Goal: Task Accomplishment & Management: Manage account settings

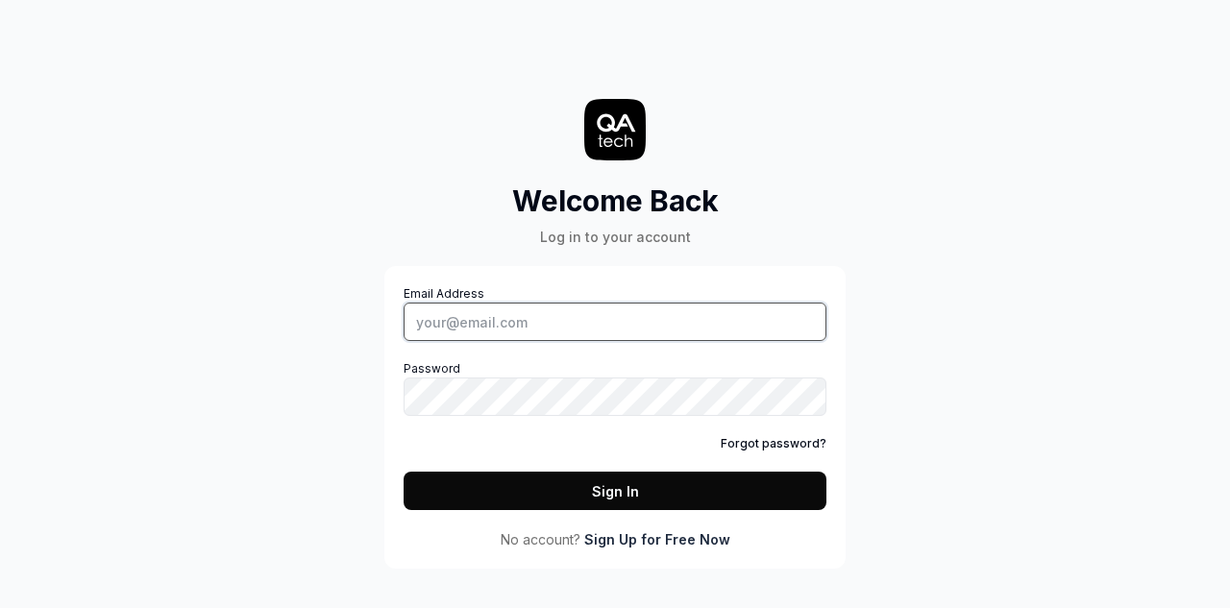
type input "lokeshsharma99@live.in"
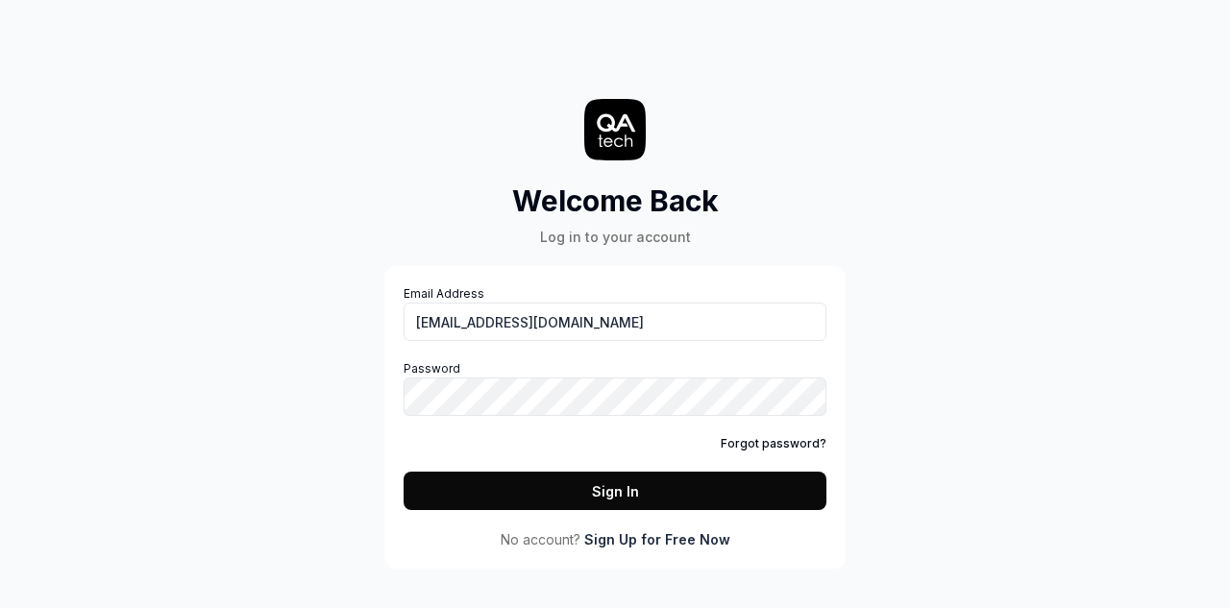
click at [490, 476] on button "Sign In" at bounding box center [615, 491] width 423 height 38
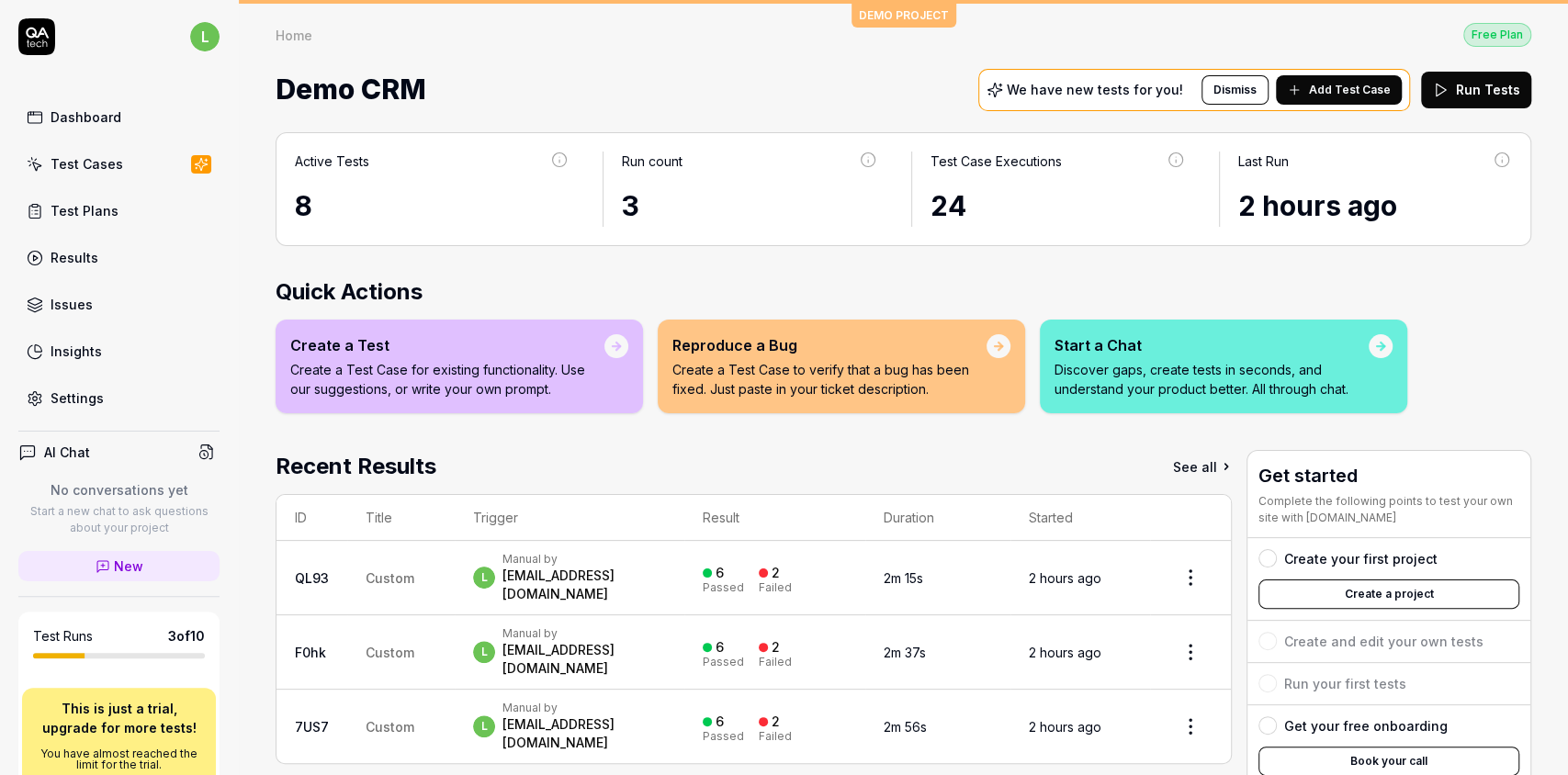
scroll to position [270, 0]
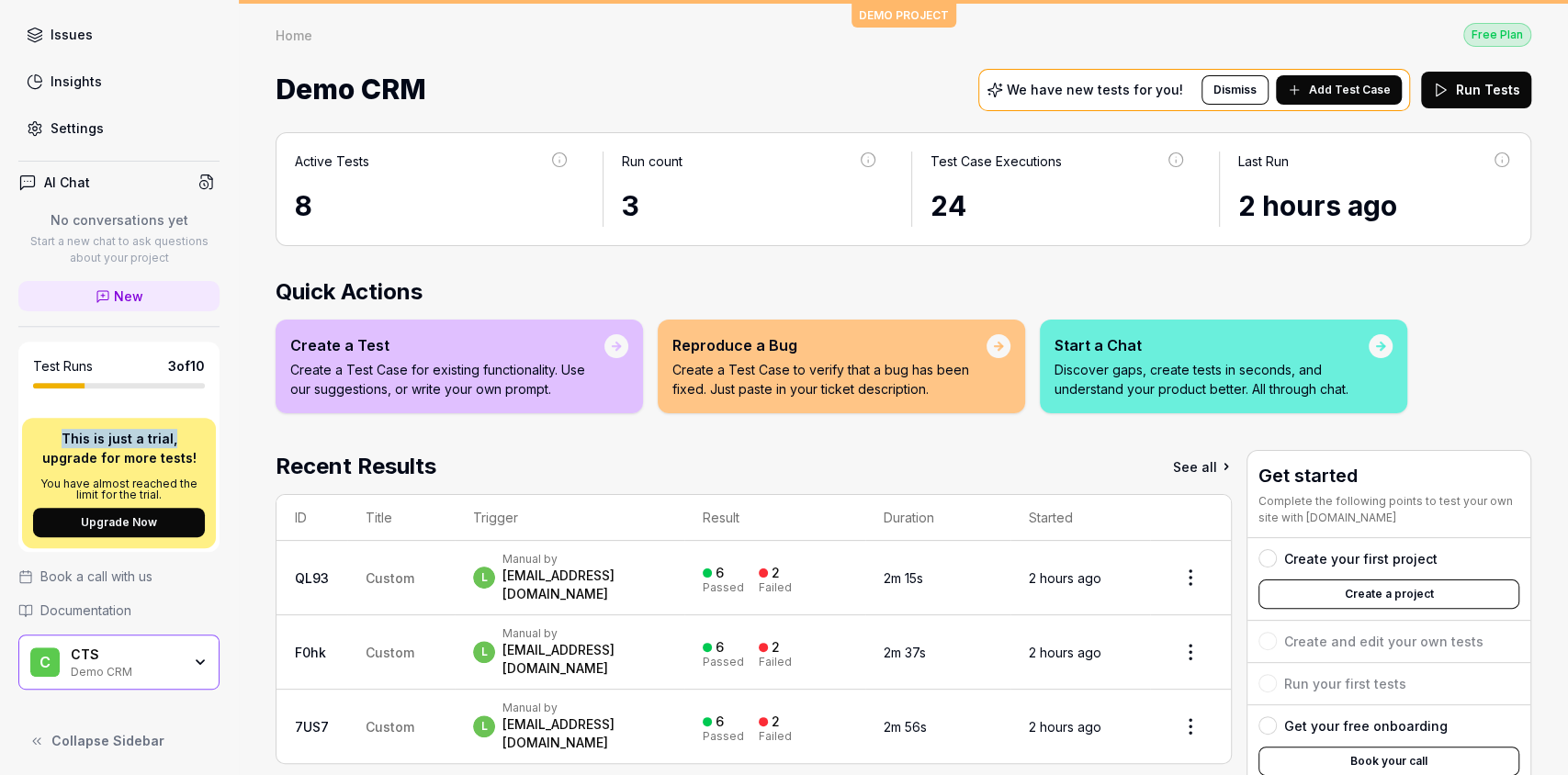
drag, startPoint x: 61, startPoint y: 437, endPoint x: 170, endPoint y: 444, distance: 109.2
click at [170, 444] on p "This is just a trial, upgrade for more tests!" at bounding box center [119, 448] width 172 height 38
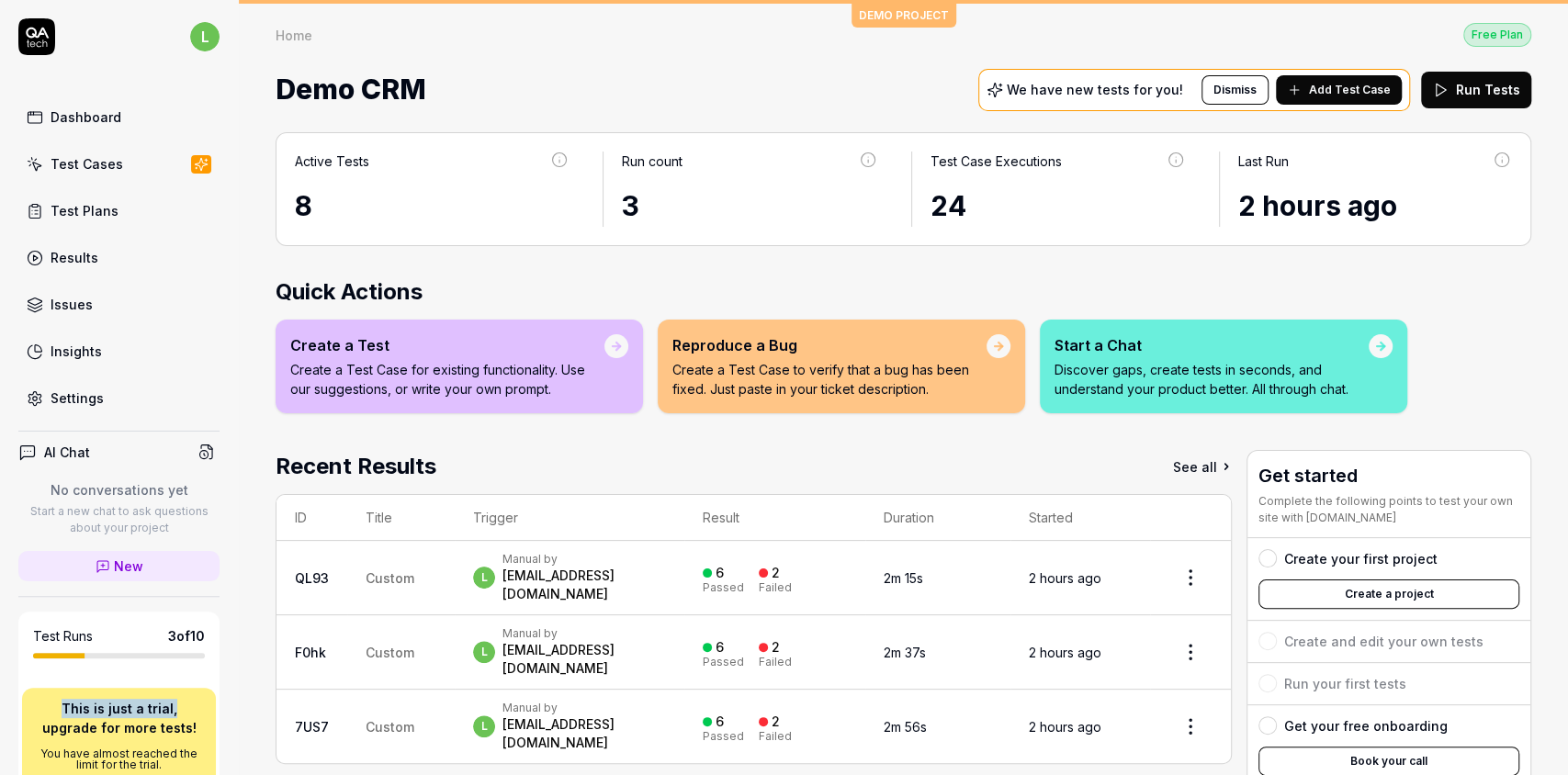
click at [98, 168] on div "Test Cases" at bounding box center [87, 163] width 73 height 19
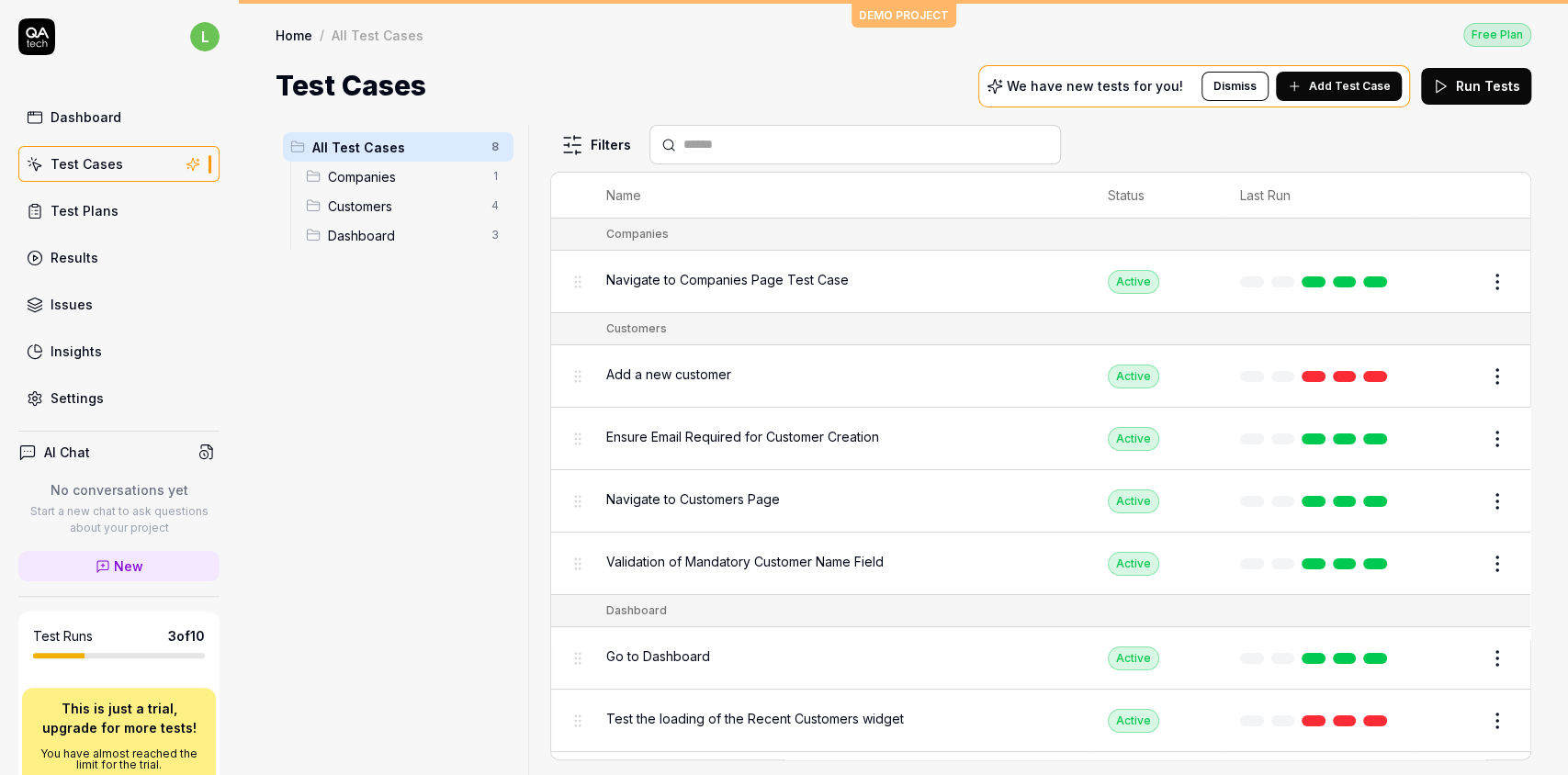
click at [1174, 84] on span "Add Test Case" at bounding box center [1349, 86] width 82 height 16
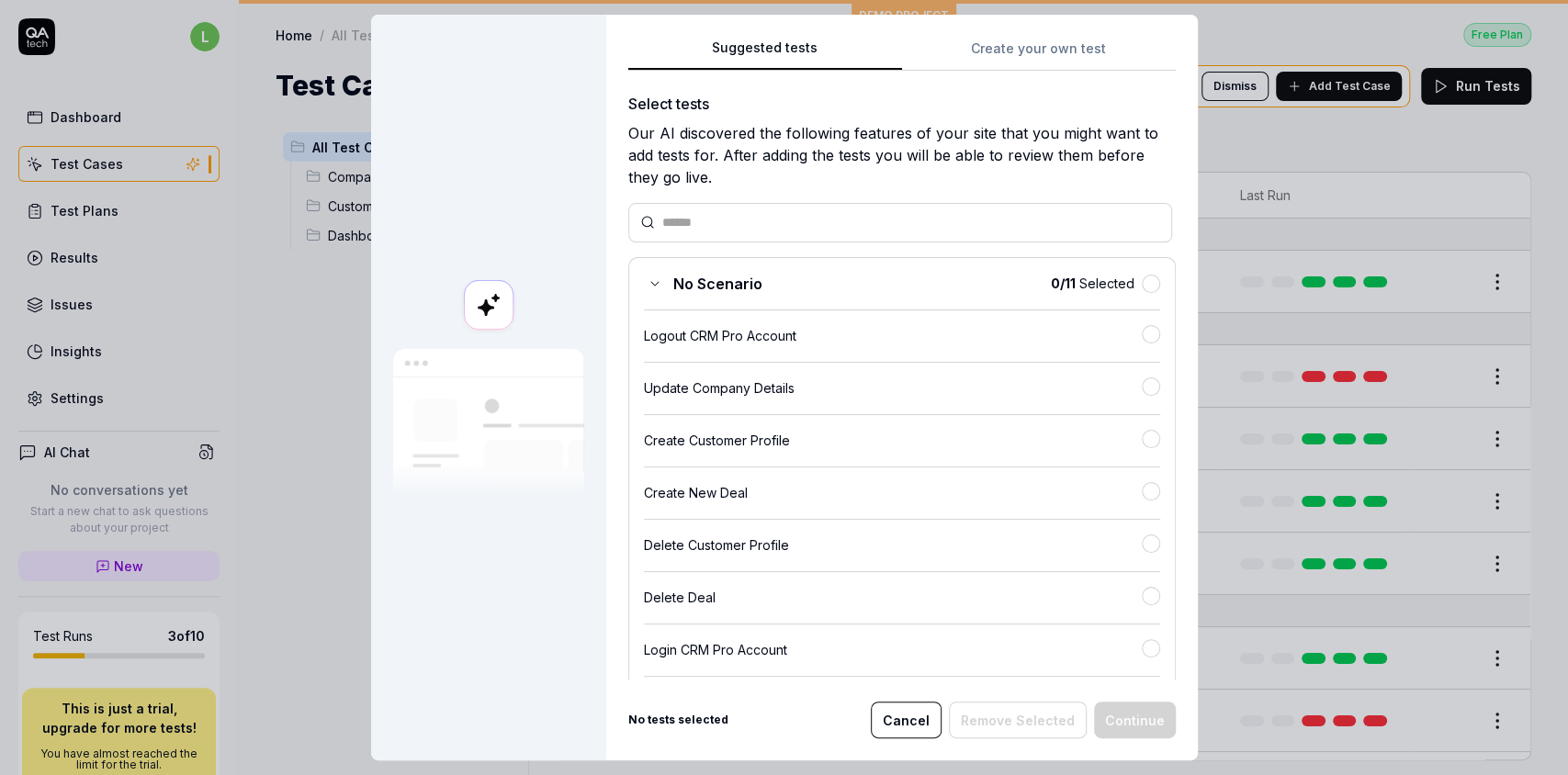
scroll to position [367, 0]
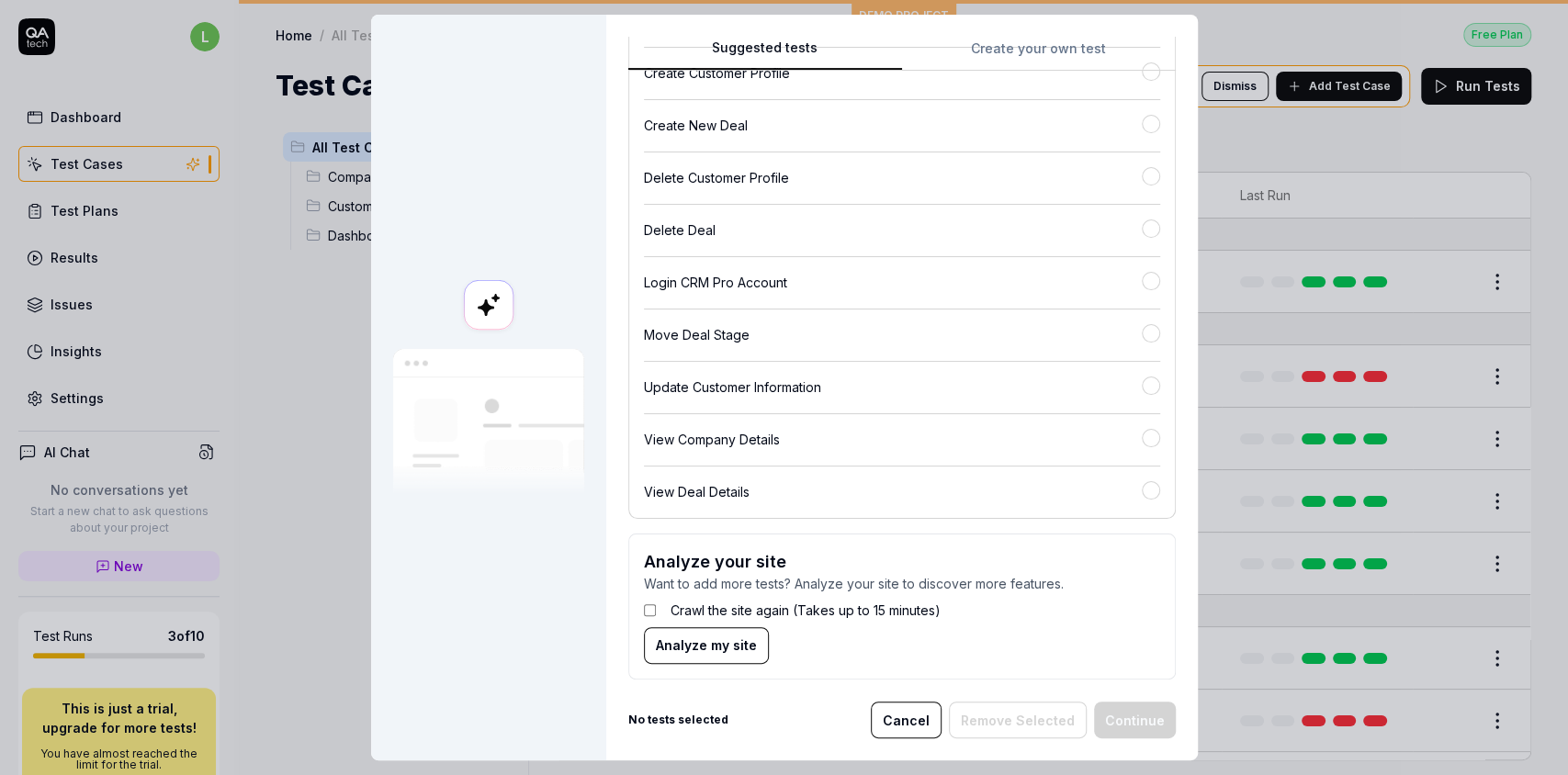
click at [709, 580] on span "Analyze my site" at bounding box center [706, 645] width 101 height 19
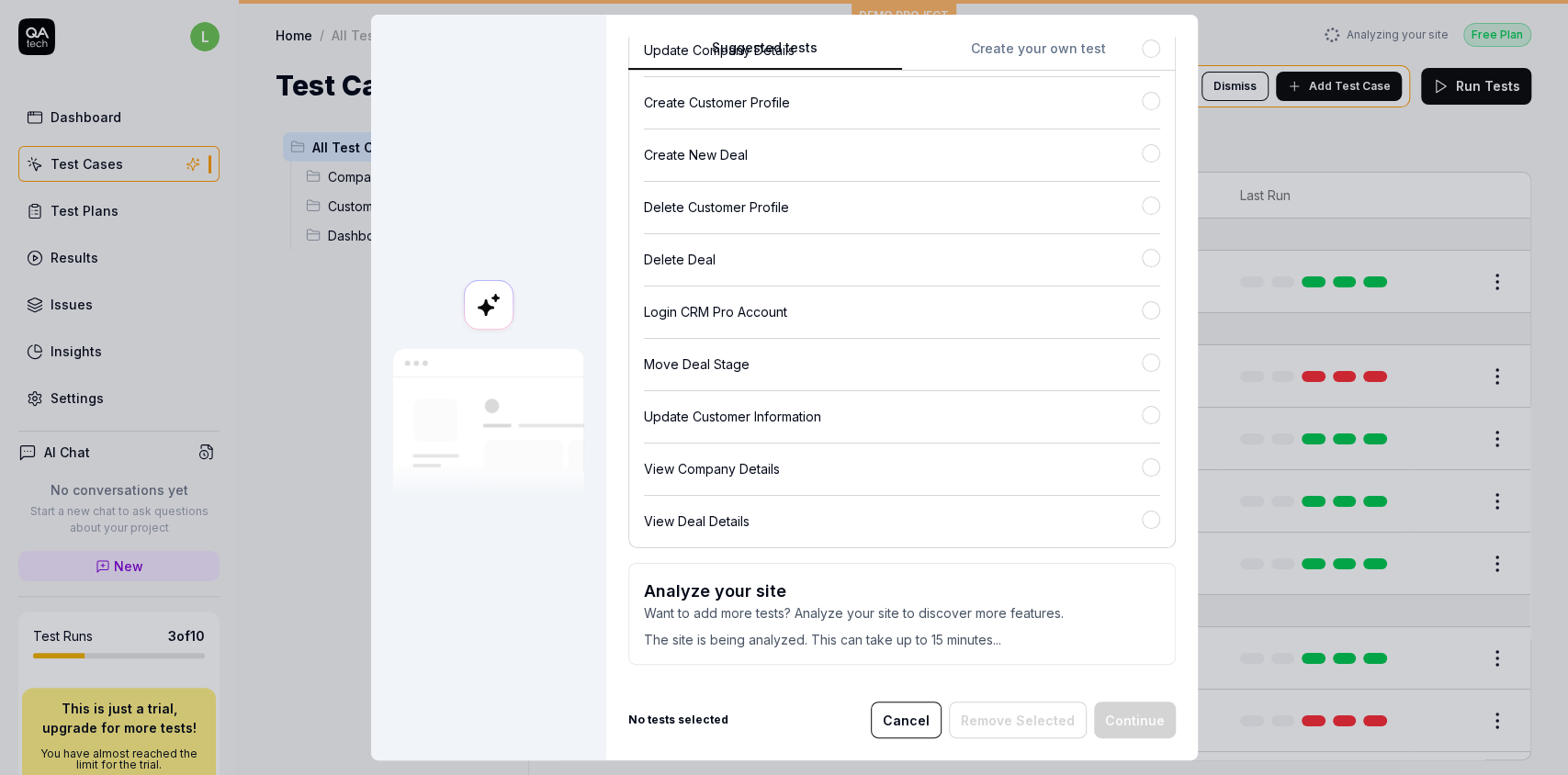
click at [893, 580] on button "Cancel" at bounding box center [906, 720] width 71 height 36
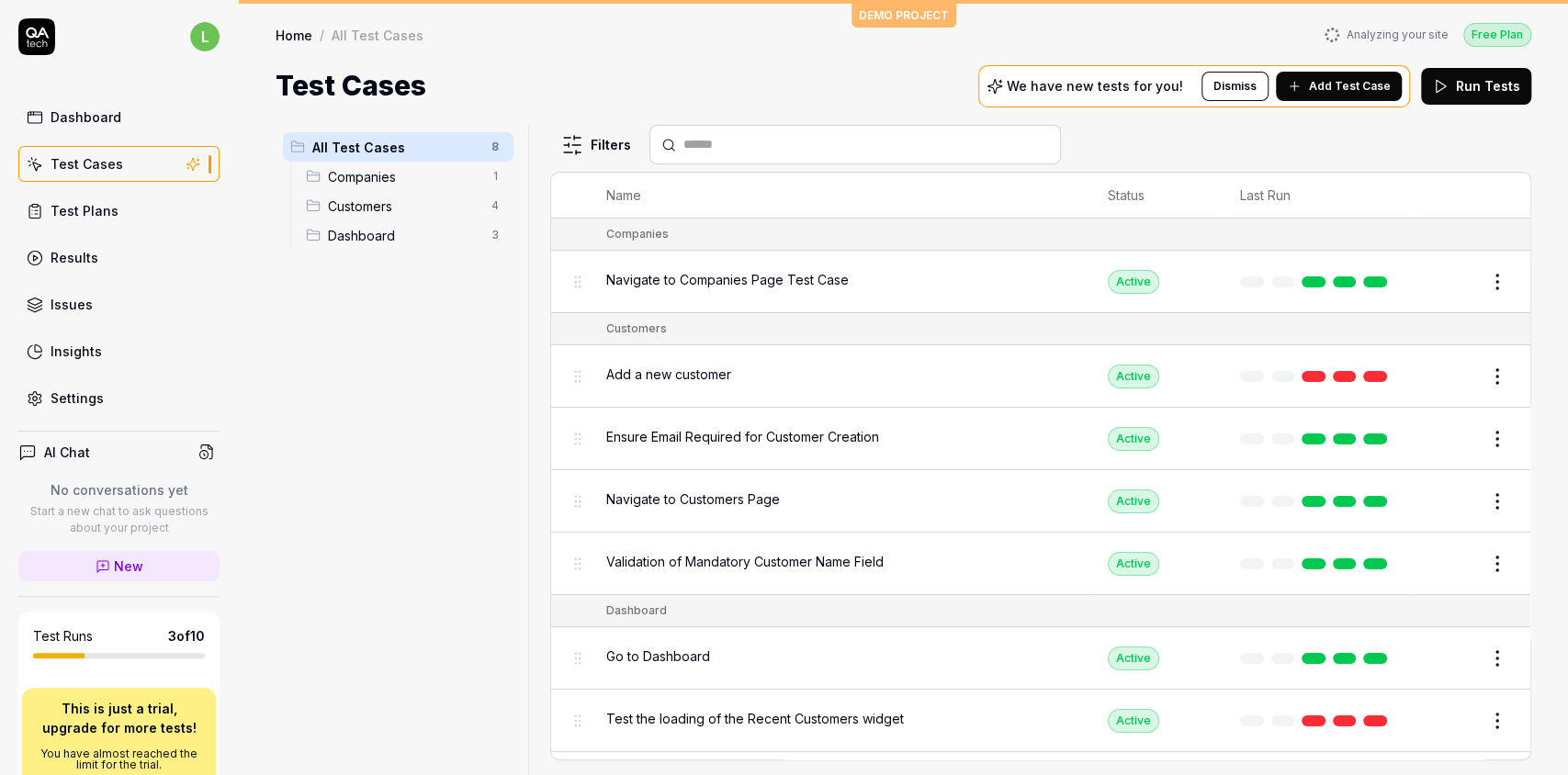
click at [88, 211] on div "Test Plans" at bounding box center [84, 210] width 68 height 19
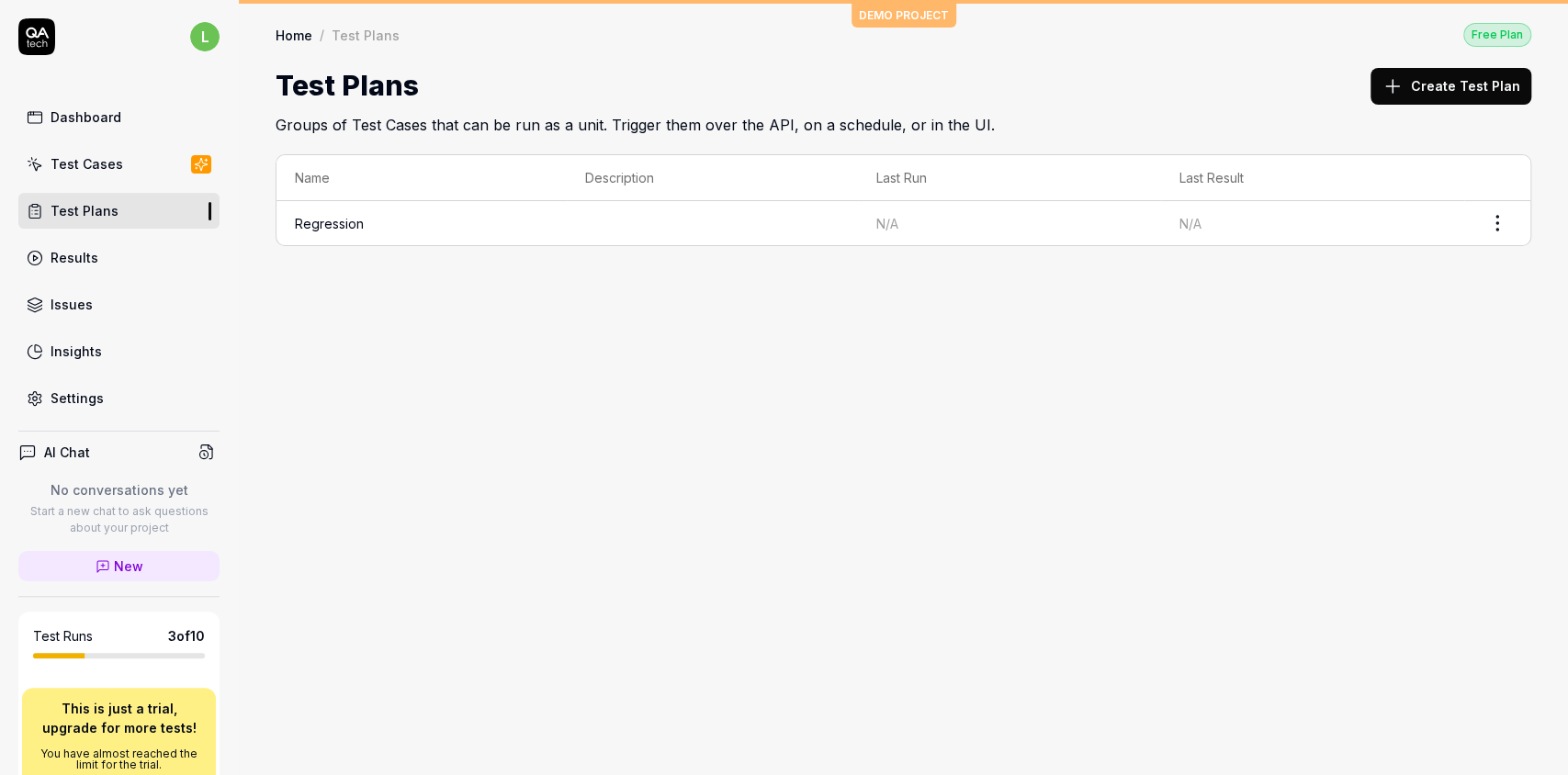
click at [1174, 84] on button "Create Test Plan" at bounding box center [1450, 86] width 161 height 36
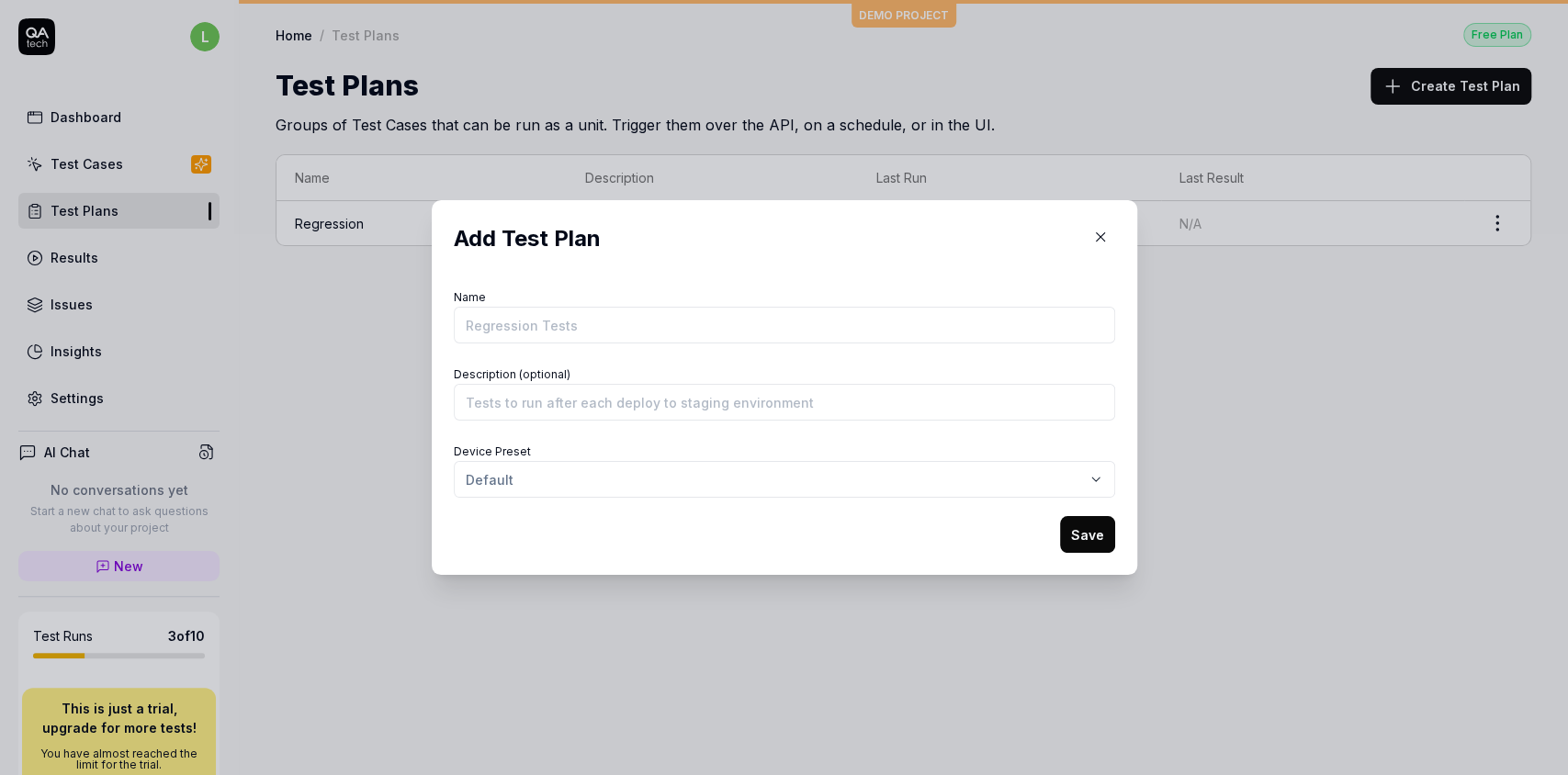
click at [890, 500] on form "Name Description (optional) Device Preset Default Save" at bounding box center [784, 419] width 661 height 269
click at [889, 485] on div "​ Add Test Plan Name Description (optional) Device Preset Default Save" at bounding box center [784, 387] width 1568 height 775
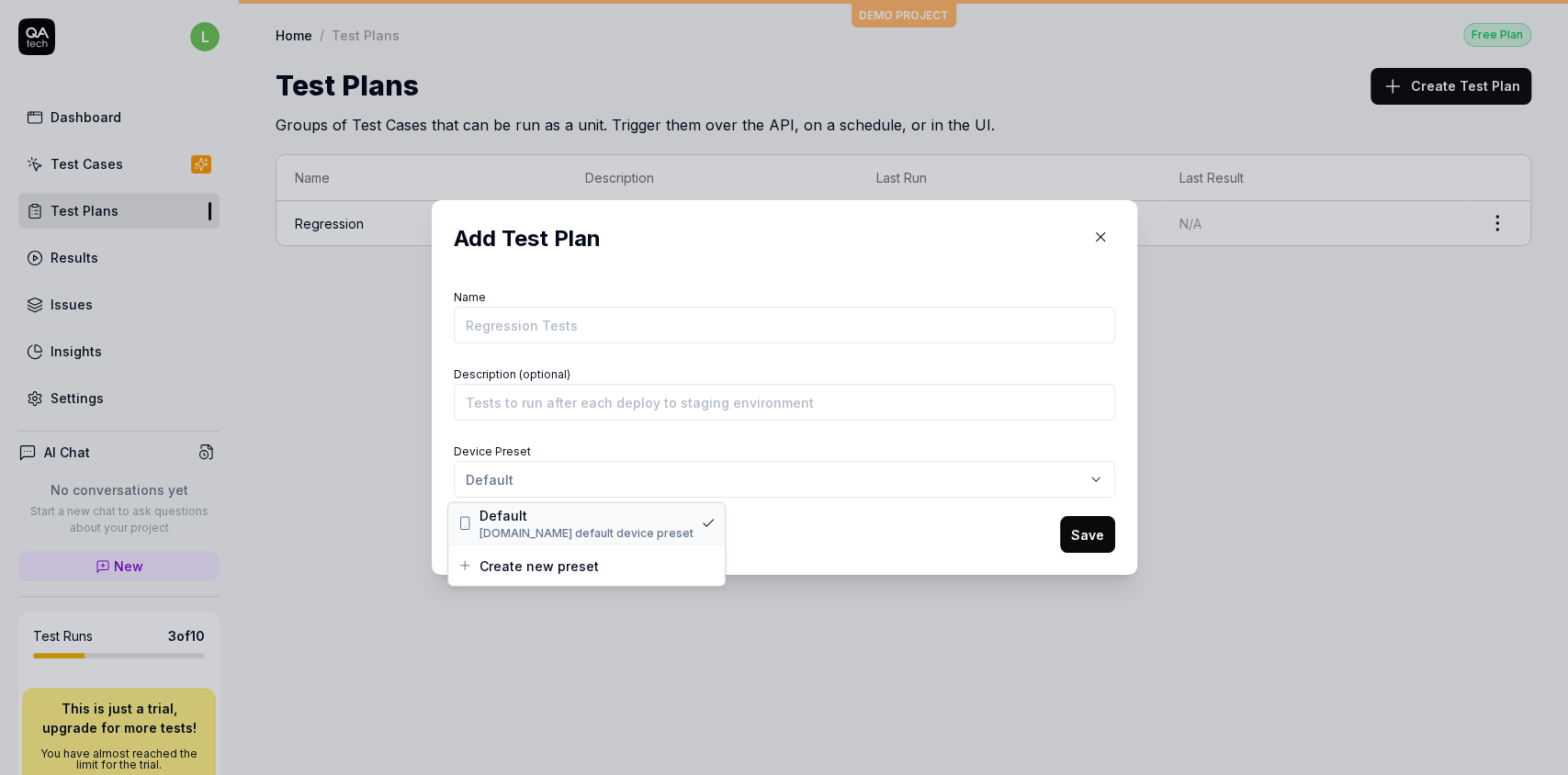
click at [502, 527] on span "QA.tech default device preset" at bounding box center [587, 532] width 214 height 16
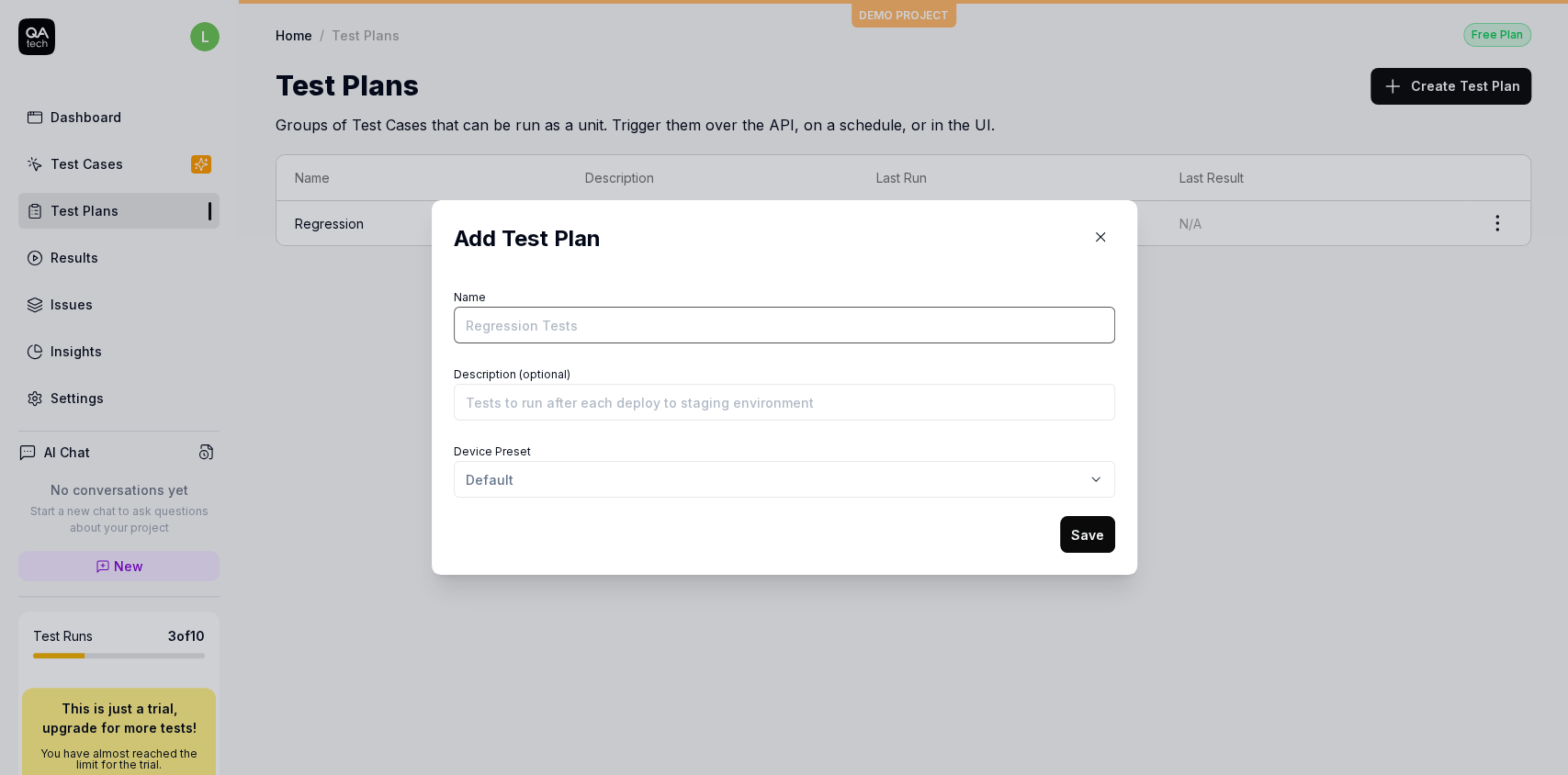
drag, startPoint x: 499, startPoint y: 312, endPoint x: 495, endPoint y: 325, distance: 13.6
click at [495, 325] on input "Name" at bounding box center [784, 325] width 661 height 36
type input "Lokesh Sharma"
click at [497, 430] on form "Name Lokesh Sharma Description (optional) Device Preset Default Save" at bounding box center [784, 419] width 661 height 271
click at [525, 400] on input "Description (optional)" at bounding box center [784, 402] width 661 height 36
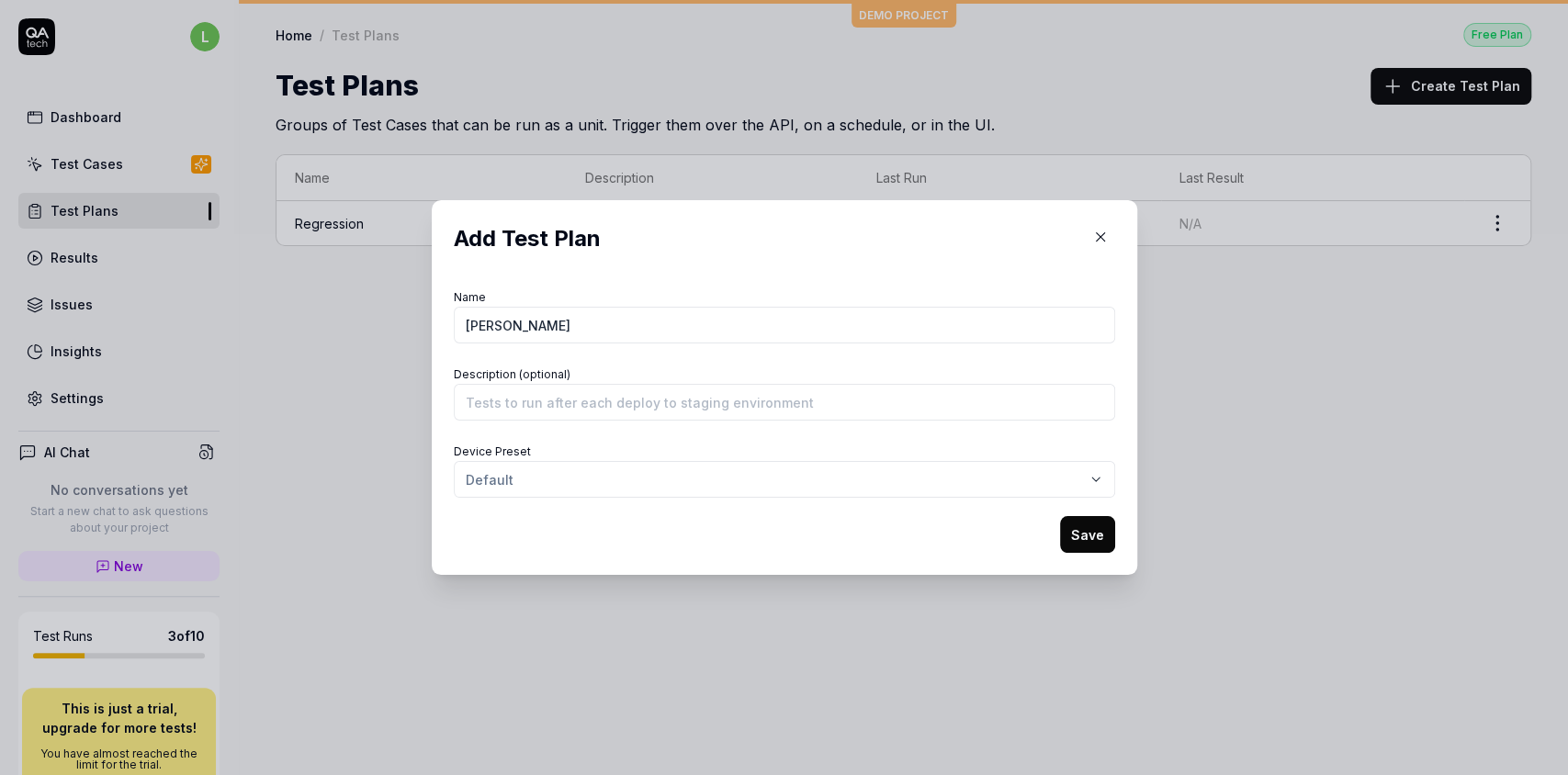
drag, startPoint x: 1088, startPoint y: 534, endPoint x: 1050, endPoint y: 507, distance: 46.6
click at [1088, 535] on button "Save" at bounding box center [1087, 534] width 55 height 36
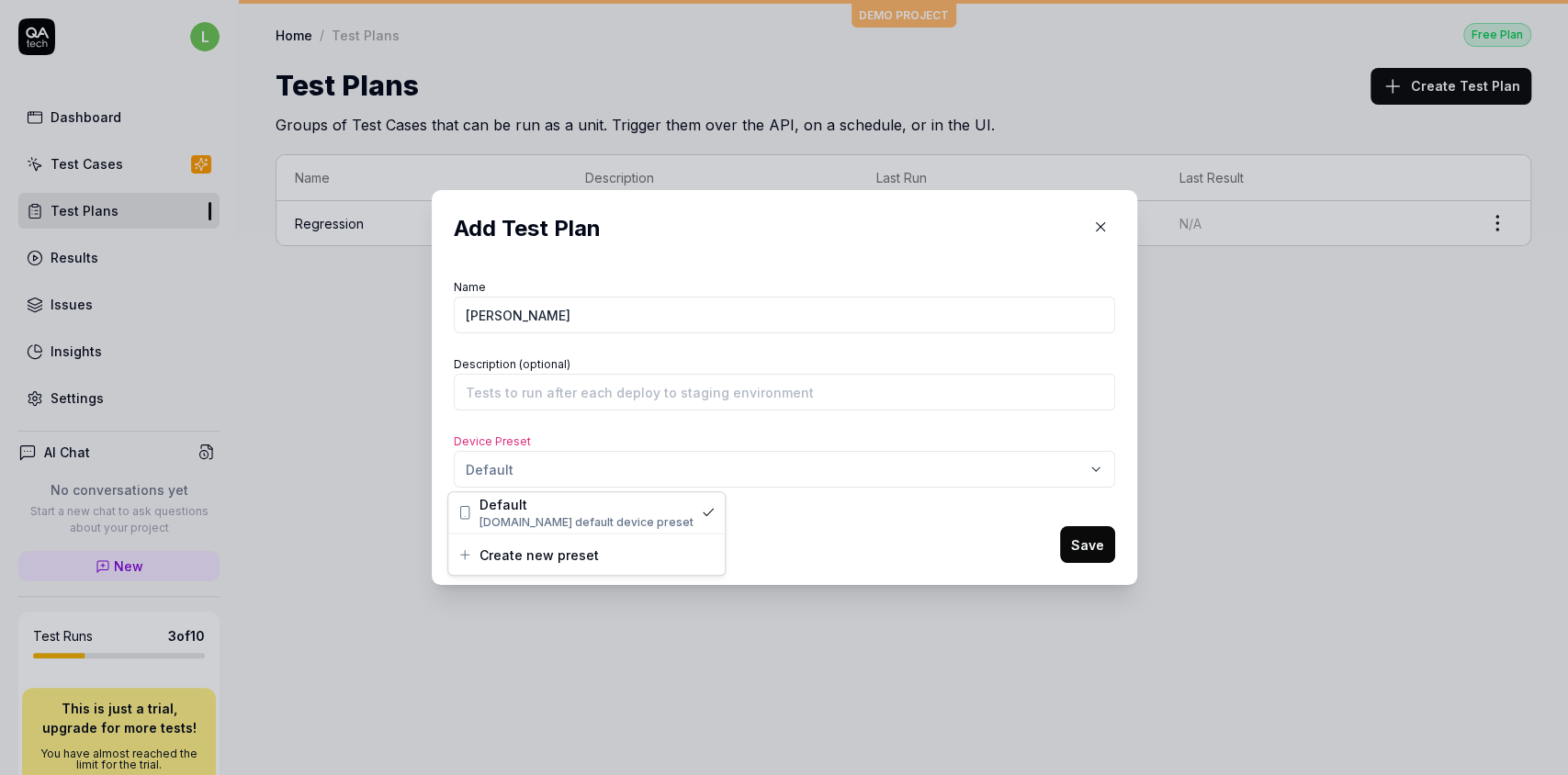
click at [584, 471] on div "​ Add Test Plan Name Lokesh Sharma Description (optional) Device Preset Default…" at bounding box center [784, 387] width 1568 height 775
click at [545, 524] on span "QA.tech default device preset" at bounding box center [587, 522] width 214 height 16
click at [569, 469] on div "​ Add Test Plan Name Lokesh Sharma Description (optional) Device Preset Default…" at bounding box center [784, 387] width 1568 height 775
click at [466, 512] on icon at bounding box center [464, 512] width 14 height 14
click at [1095, 546] on button "Save" at bounding box center [1087, 545] width 55 height 36
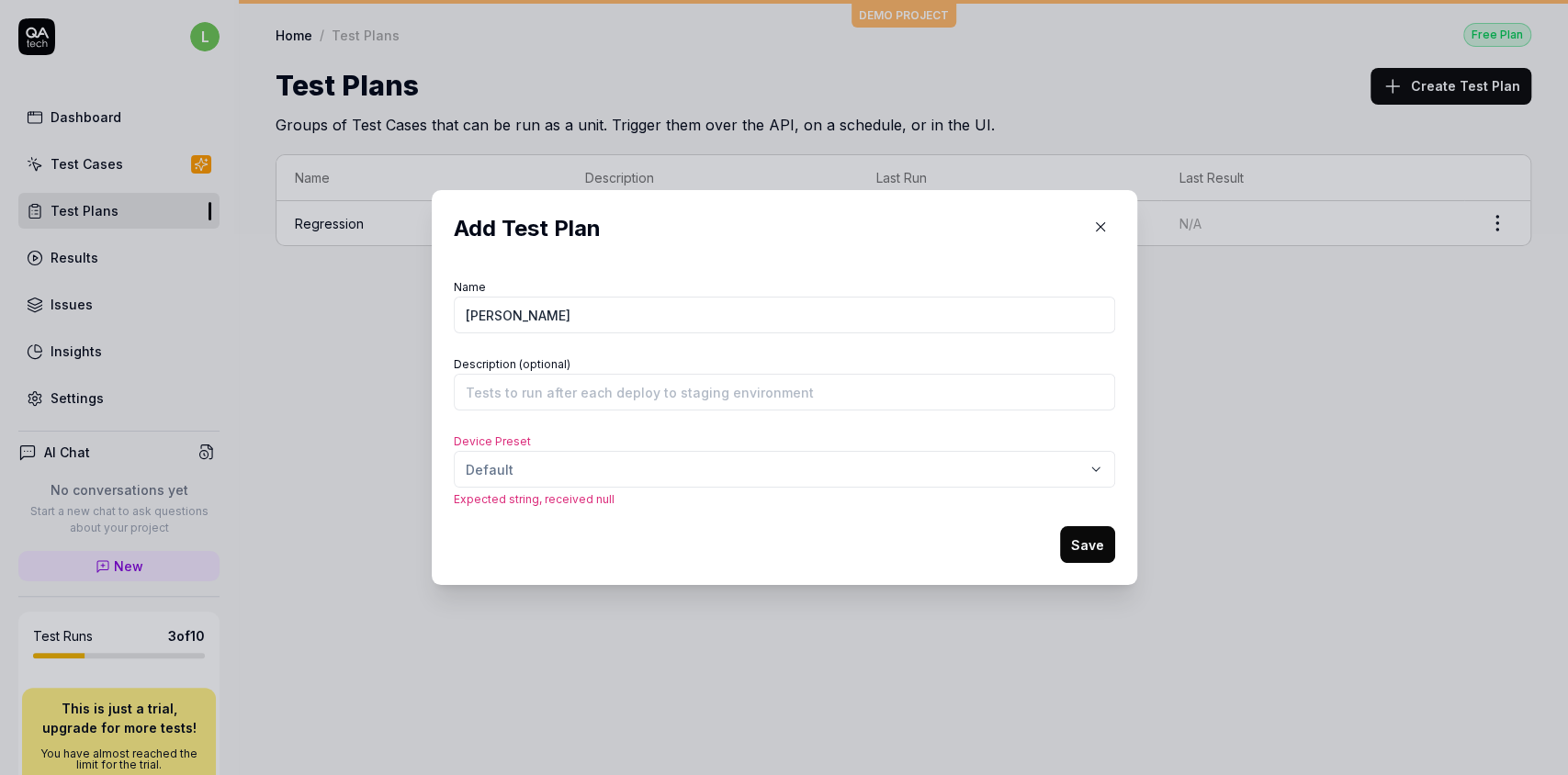
click at [1071, 551] on button "Save" at bounding box center [1087, 545] width 55 height 36
click at [1092, 221] on icon "button" at bounding box center [1100, 226] width 16 height 16
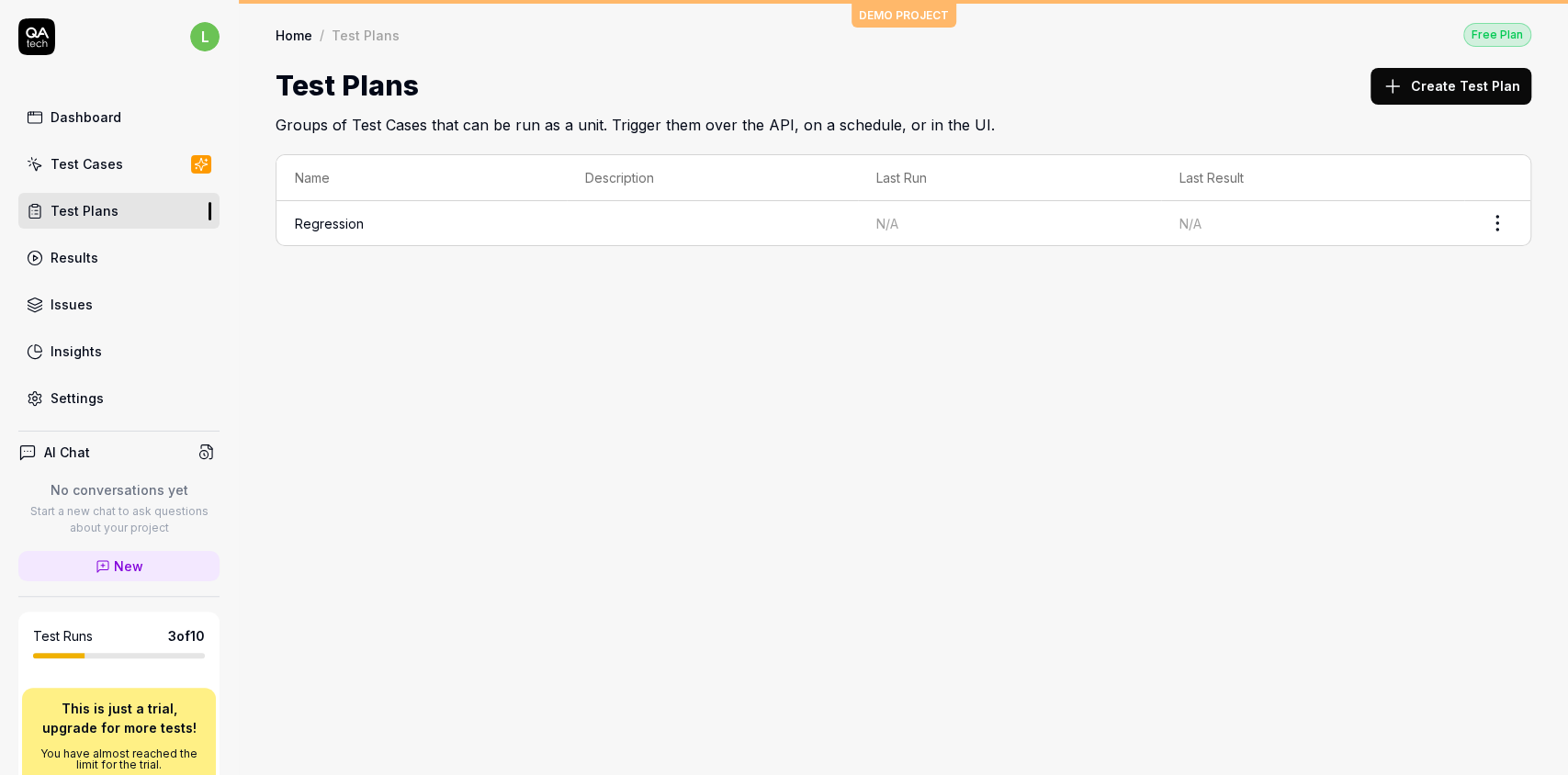
click at [332, 230] on td "Regression" at bounding box center [421, 223] width 290 height 44
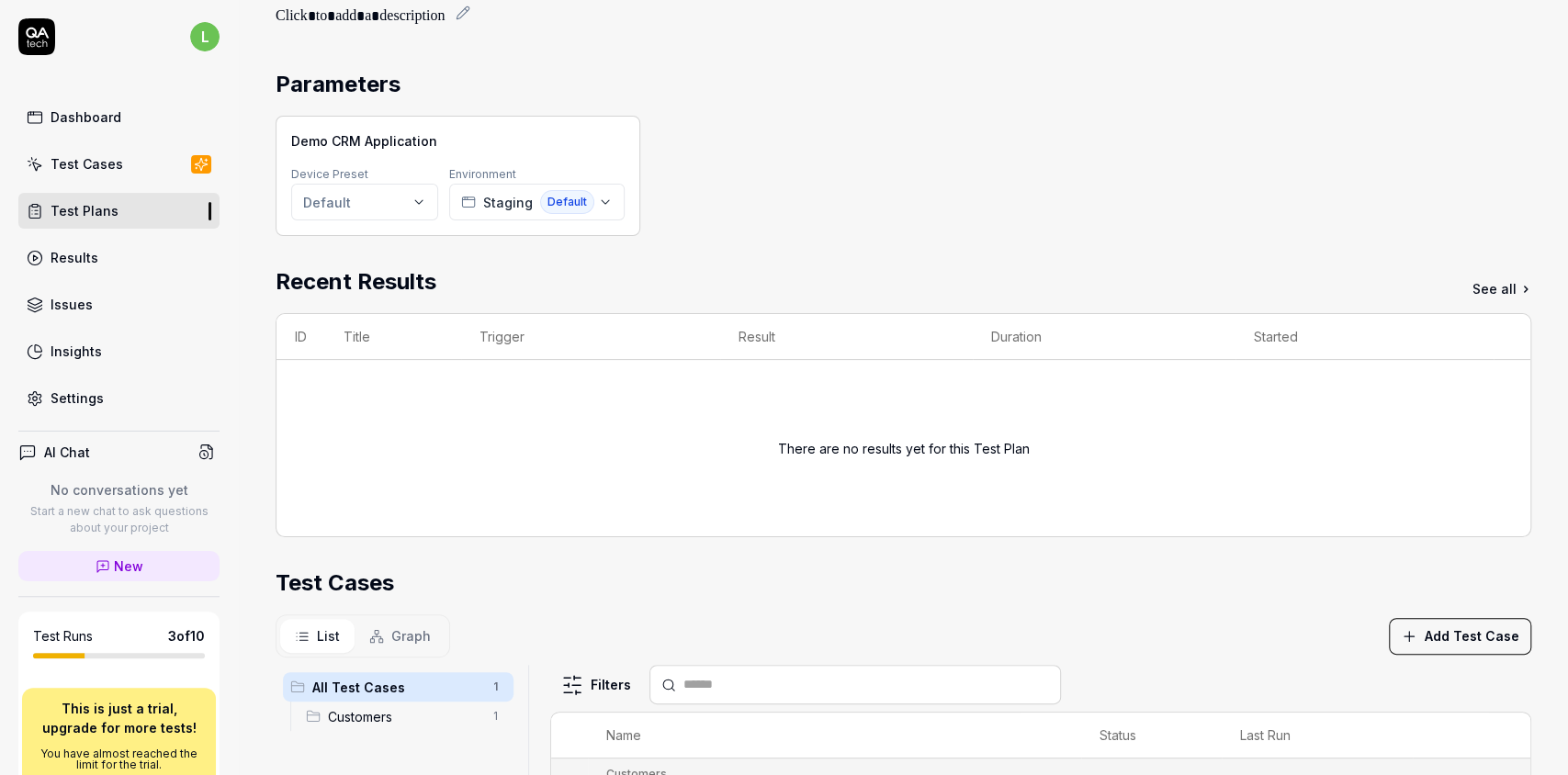
scroll to position [8, 0]
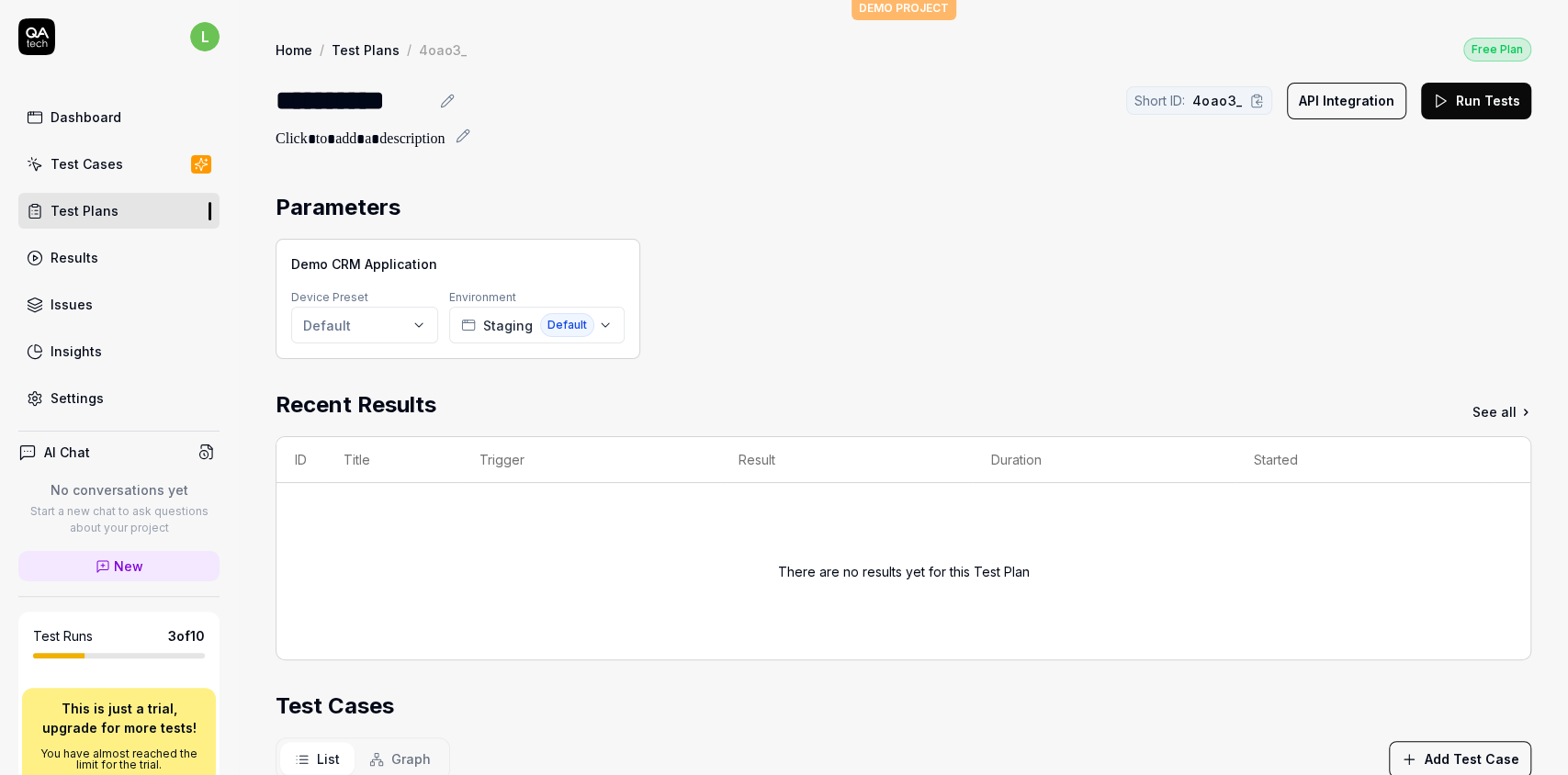
click at [79, 258] on div "Results" at bounding box center [75, 257] width 48 height 19
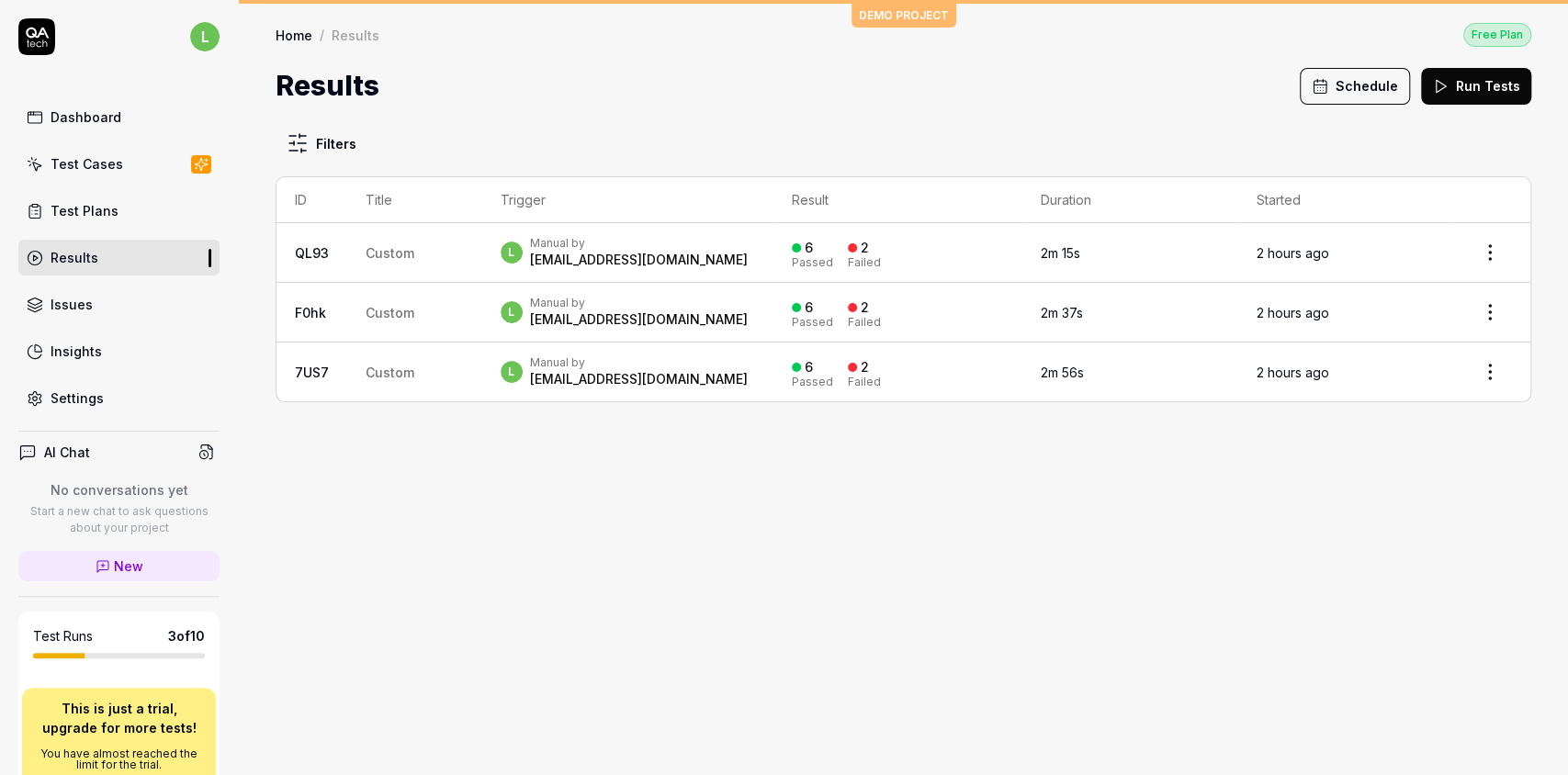
click at [98, 295] on link "Issues" at bounding box center [118, 304] width 201 height 35
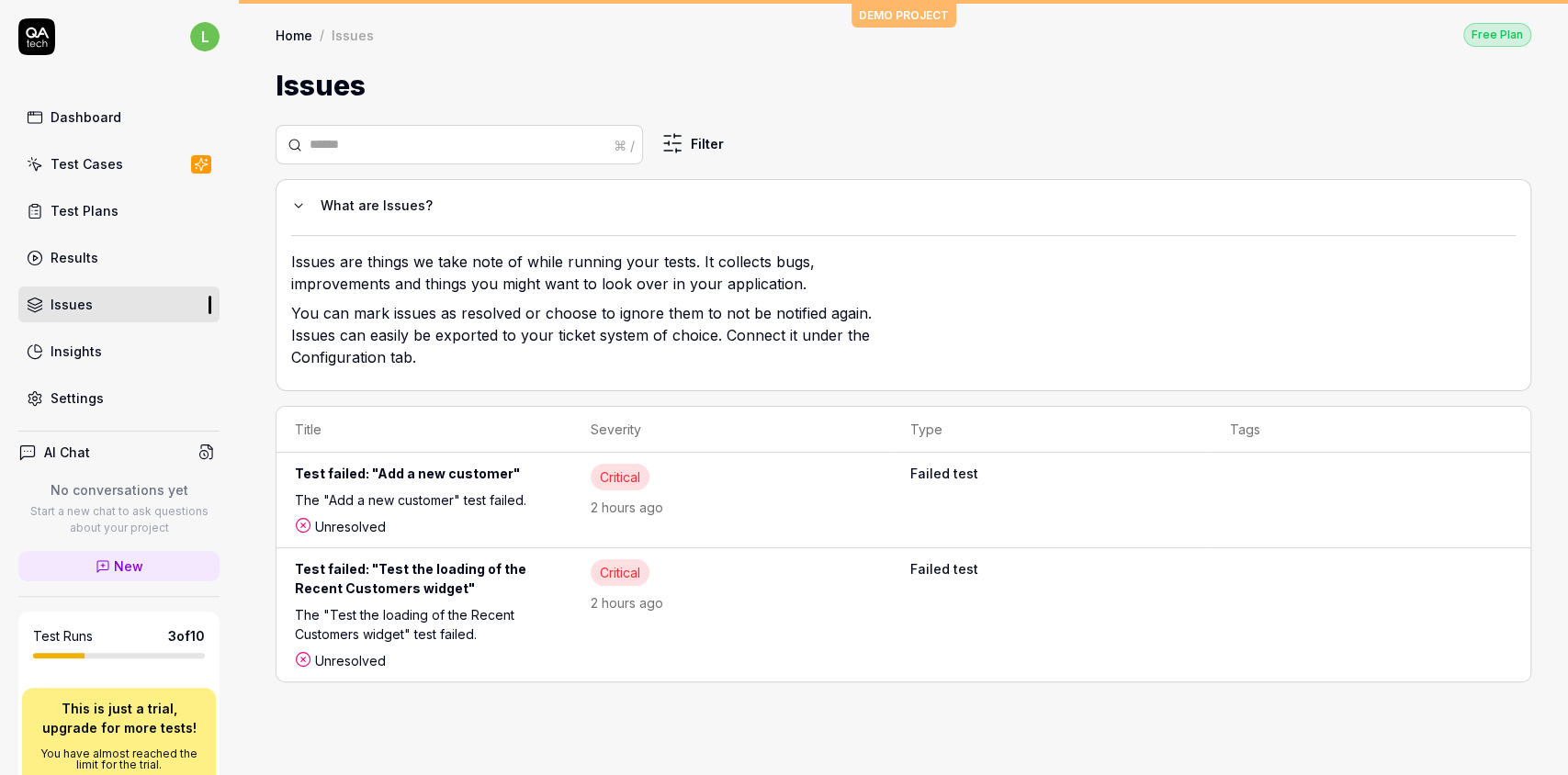
click at [85, 350] on div "Insights" at bounding box center [76, 352] width 52 height 19
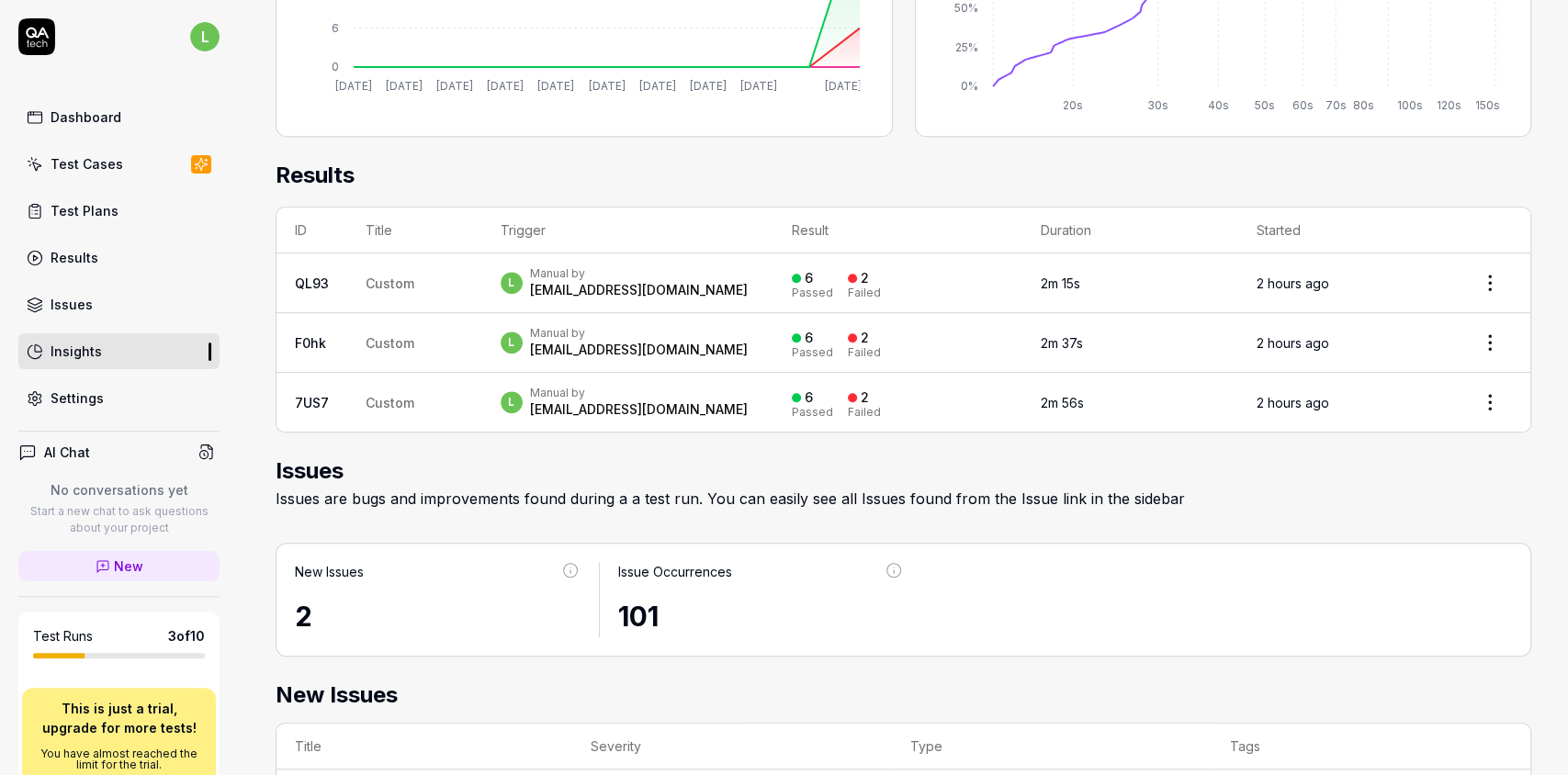
scroll to position [270, 0]
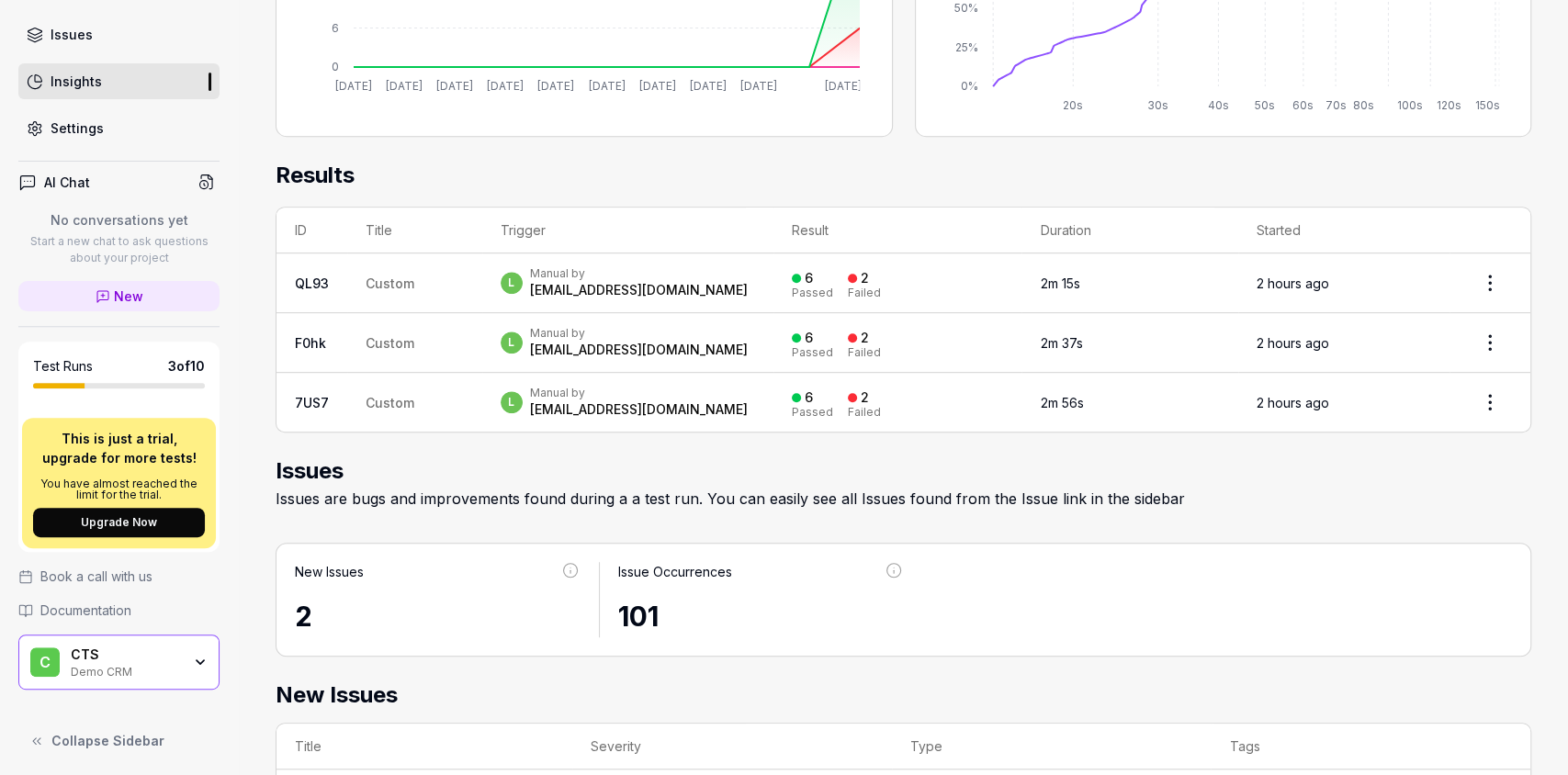
click at [74, 580] on span "Documentation" at bounding box center [85, 611] width 91 height 19
